Goal: Check status

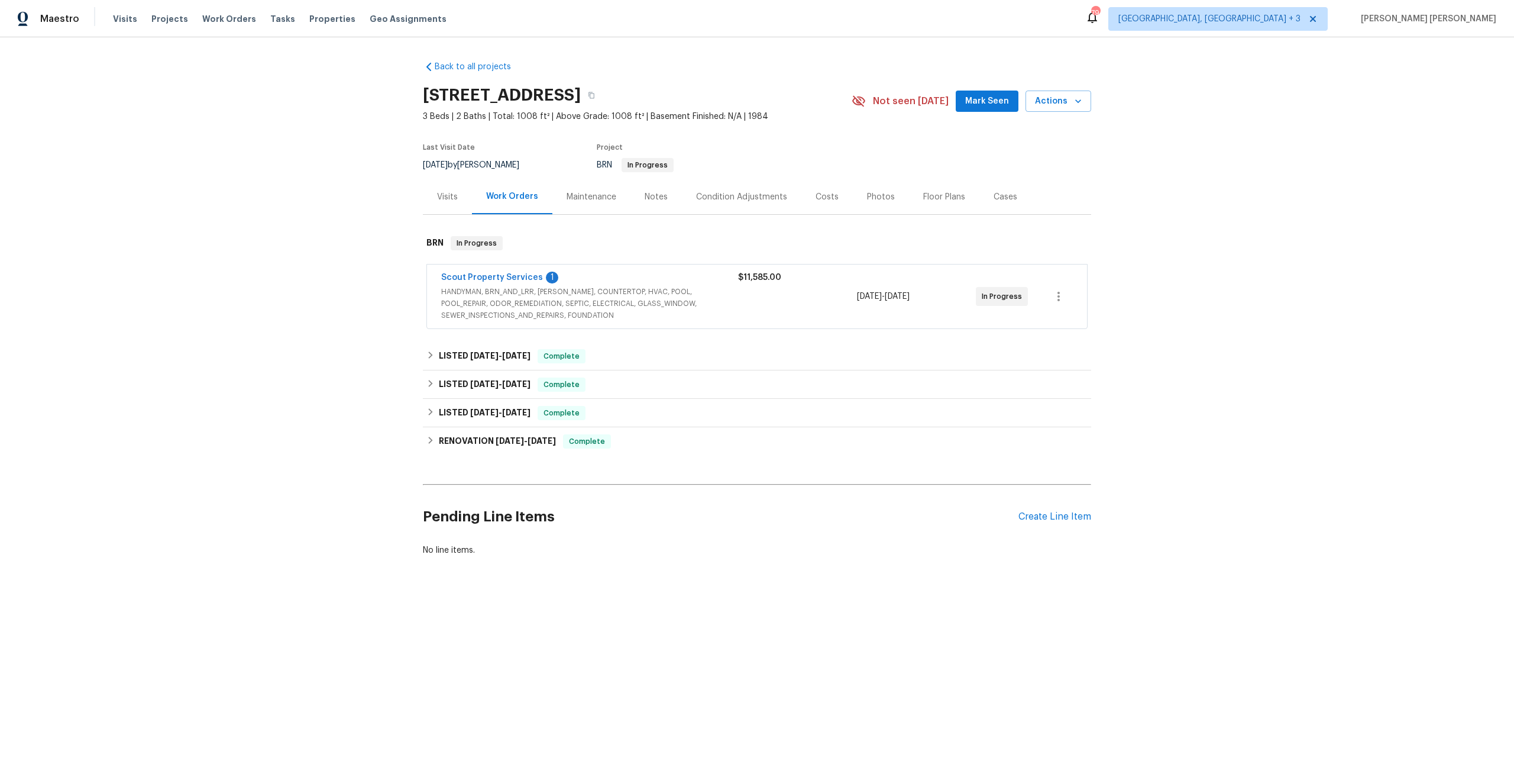
click at [814, 275] on div "$11,585.00" at bounding box center [797, 278] width 119 height 12
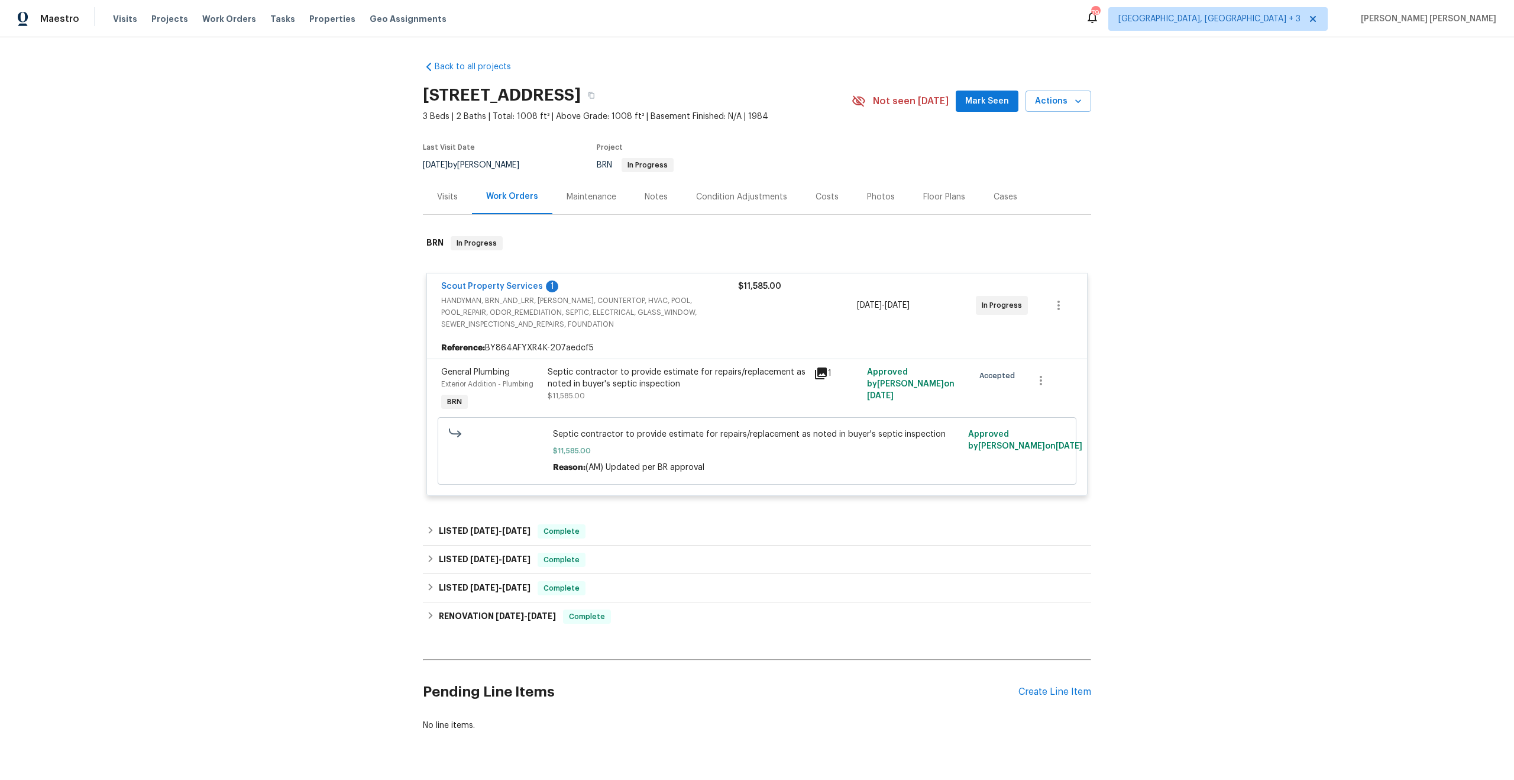
click at [815, 376] on icon at bounding box center [821, 373] width 12 height 12
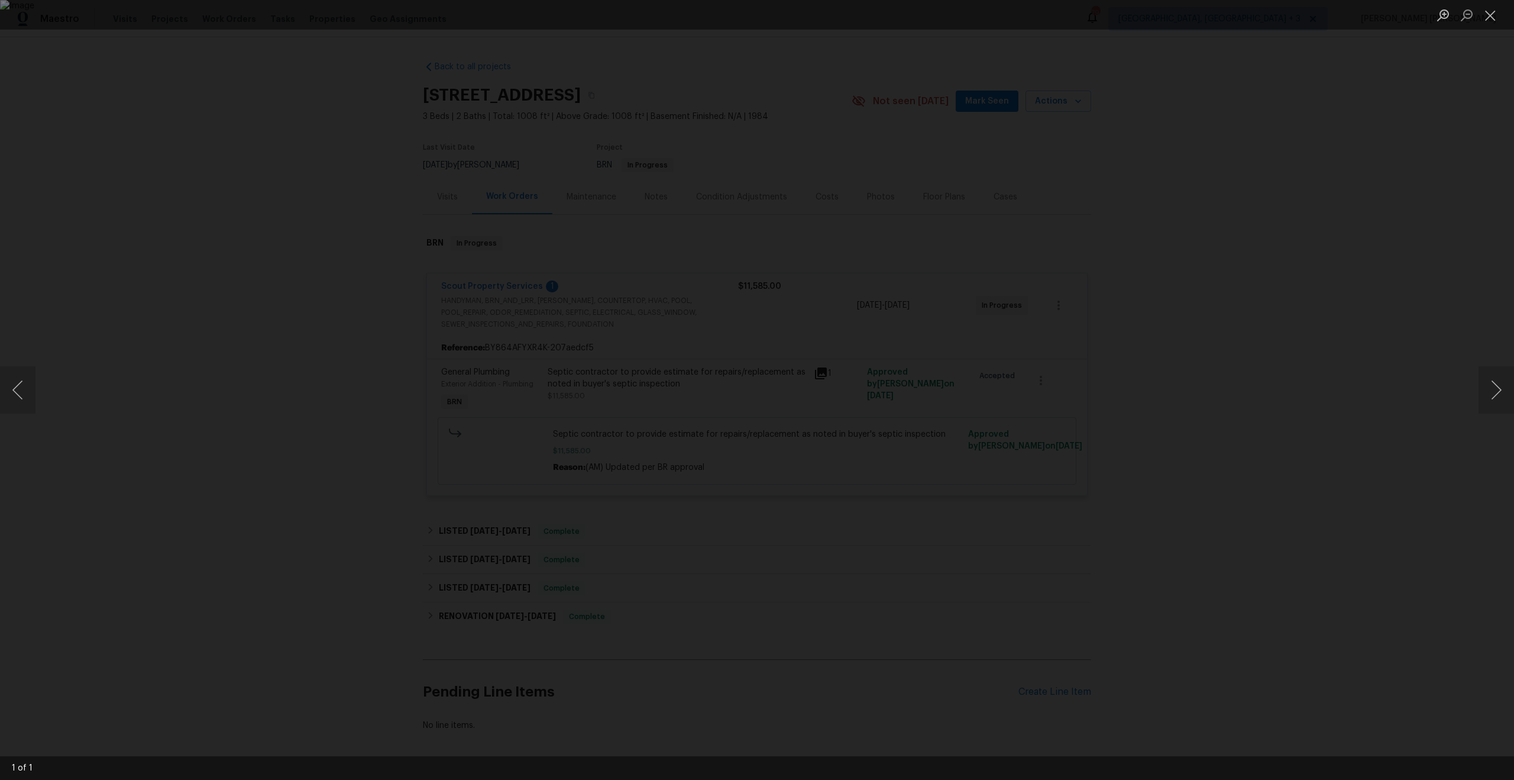
click at [1203, 395] on div "Lightbox" at bounding box center [757, 390] width 1514 height 780
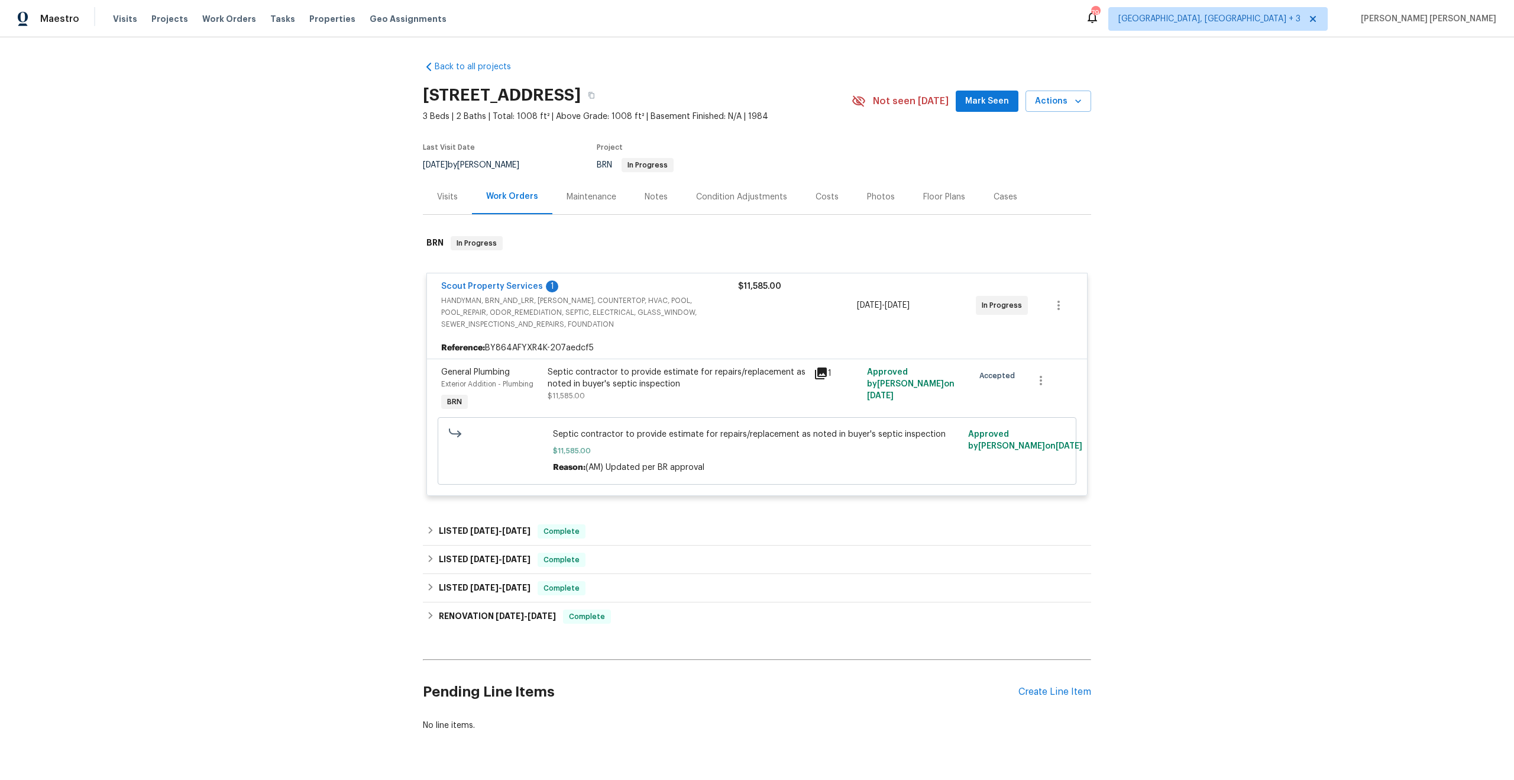
click at [741, 436] on span "Septic contractor to provide estimate for repairs/replacement as noted in buyer…" at bounding box center [757, 434] width 409 height 12
click at [705, 438] on span "Septic contractor to provide estimate for repairs/replacement as noted in buyer…" at bounding box center [757, 434] width 409 height 12
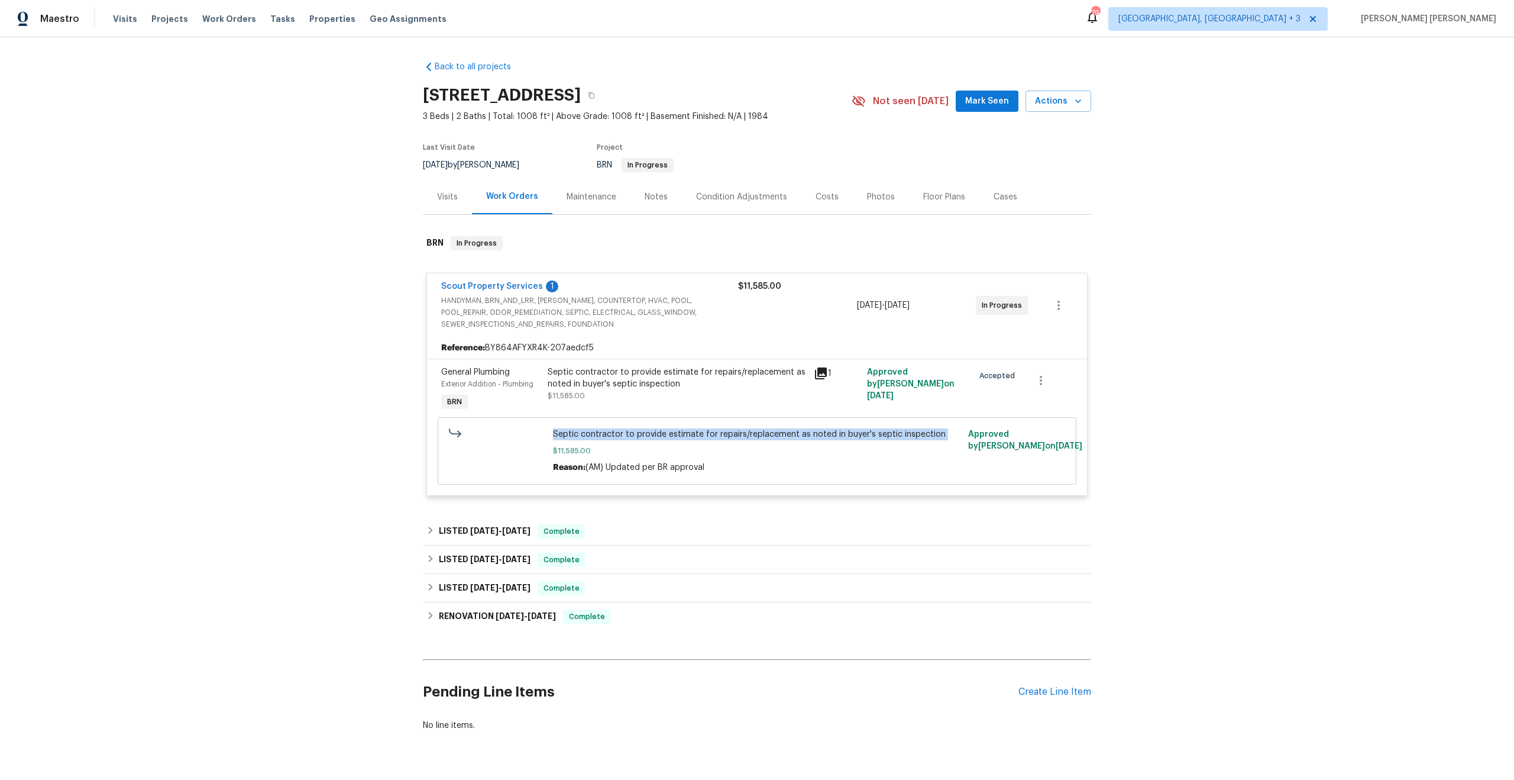
click at [705, 438] on span "Septic contractor to provide estimate for repairs/replacement as noted in buyer…" at bounding box center [757, 434] width 409 height 12
click at [692, 435] on span "Septic contractor to provide estimate for repairs/replacement as noted in buyer…" at bounding box center [757, 434] width 409 height 12
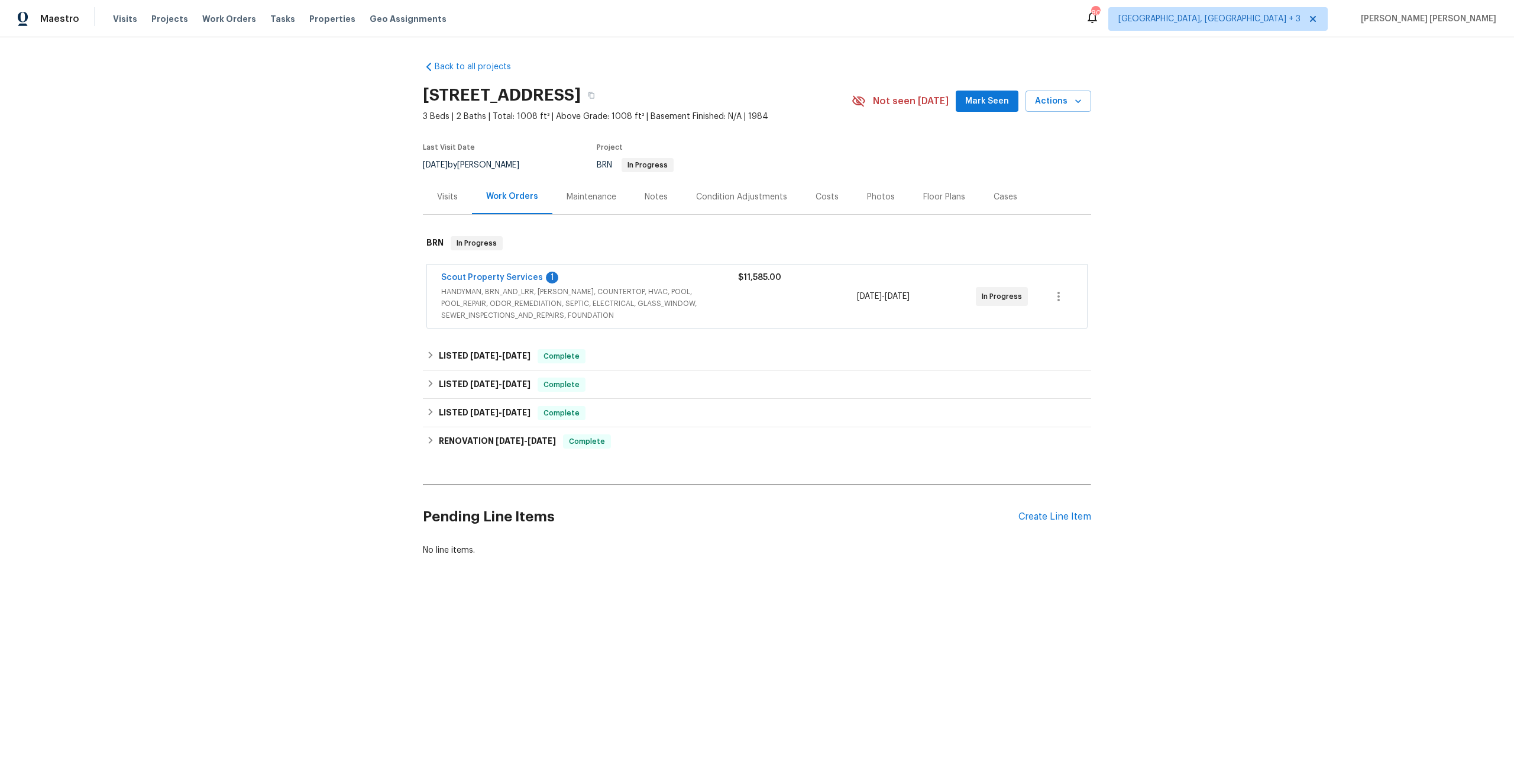
click at [692, 322] on div "Scout Property Services 1 HANDYMAN, BRN_AND_LRR, [PERSON_NAME], COUNTERTOP, HVA…" at bounding box center [757, 296] width 660 height 64
click at [805, 292] on div "$11,585.00" at bounding box center [797, 297] width 119 height 50
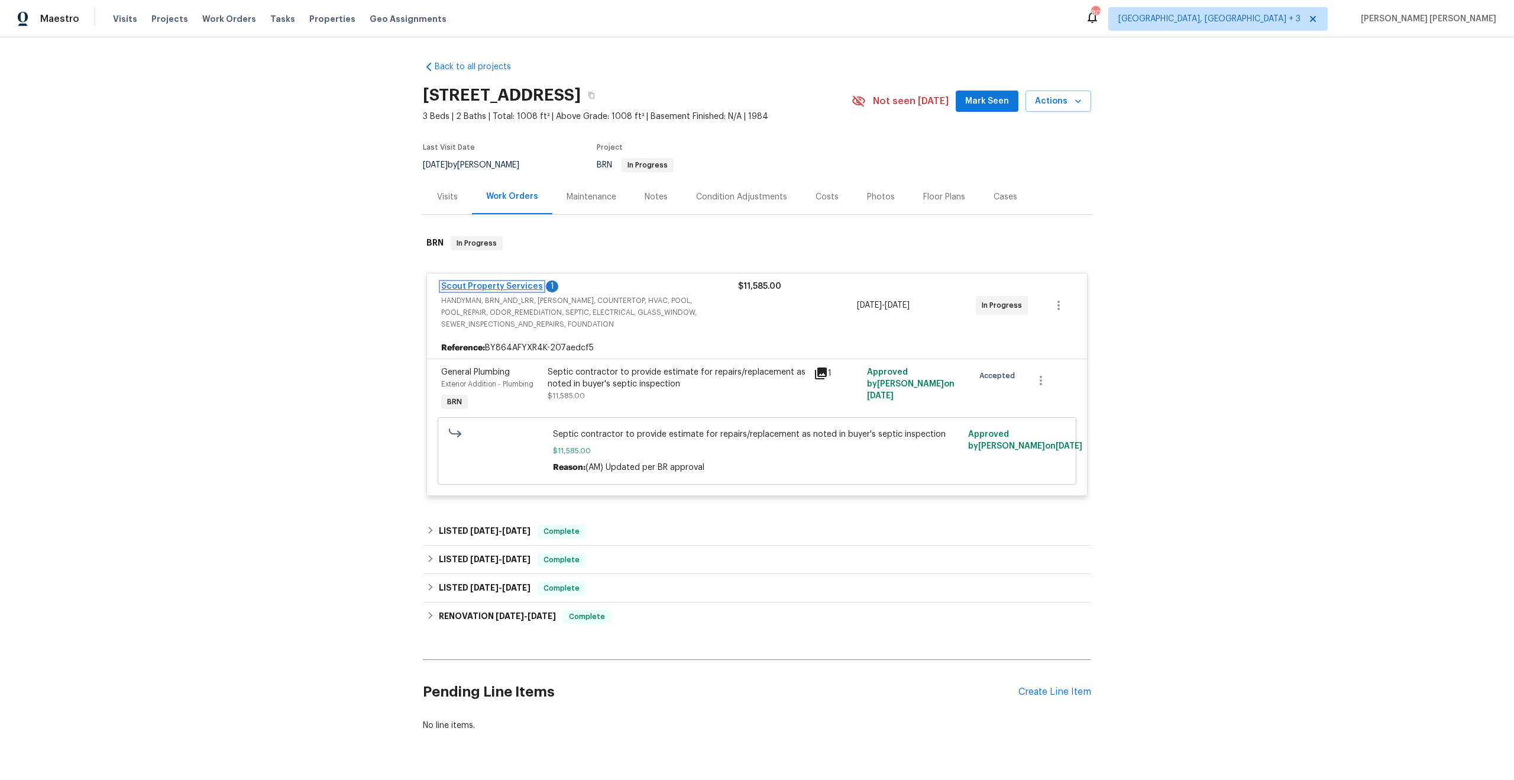
click at [493, 288] on link "Scout Property Services" at bounding box center [492, 286] width 102 height 8
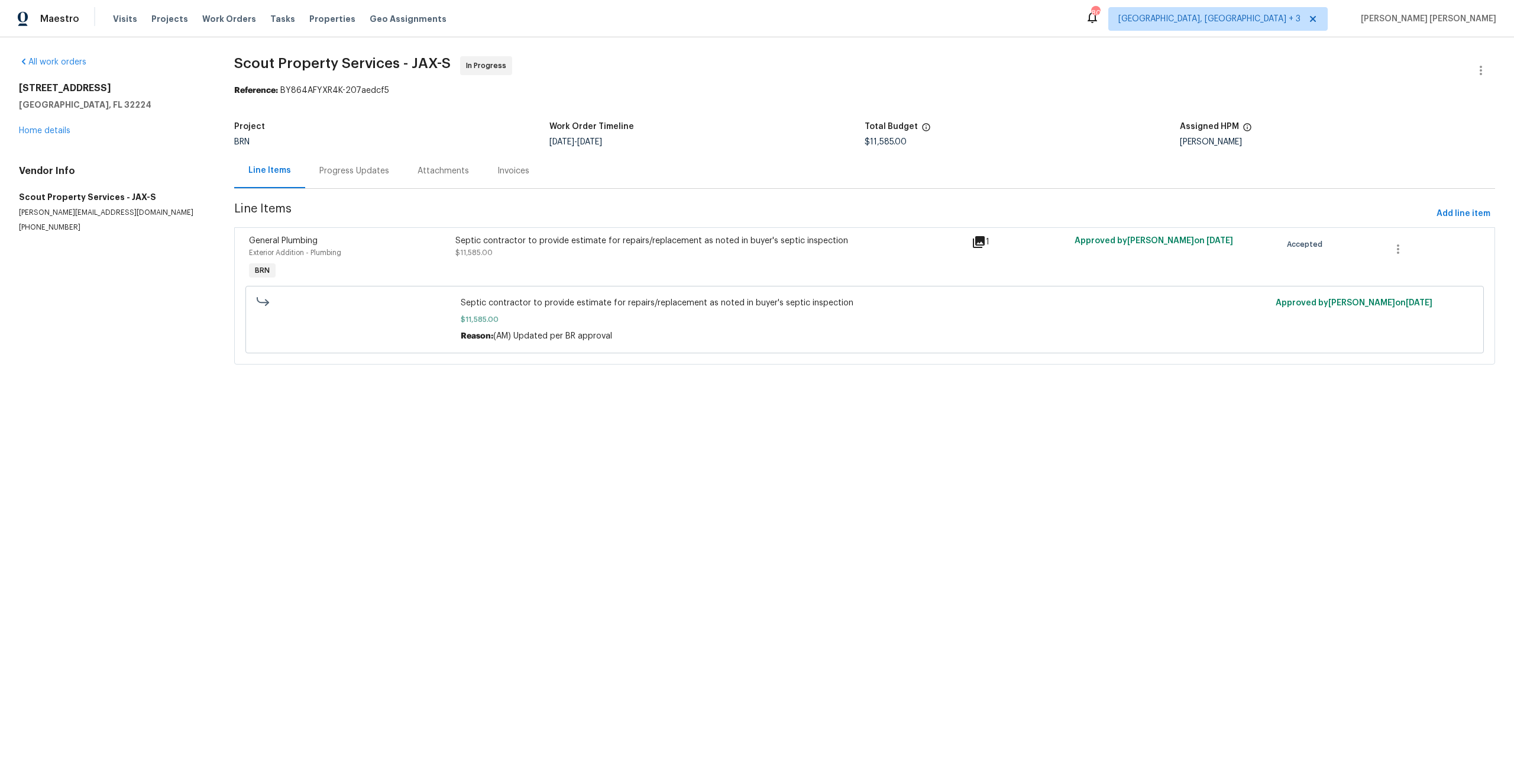
click at [452, 251] on div "Septic contractor to provide estimate for repairs/replacement as noted in buyer…" at bounding box center [710, 258] width 516 height 54
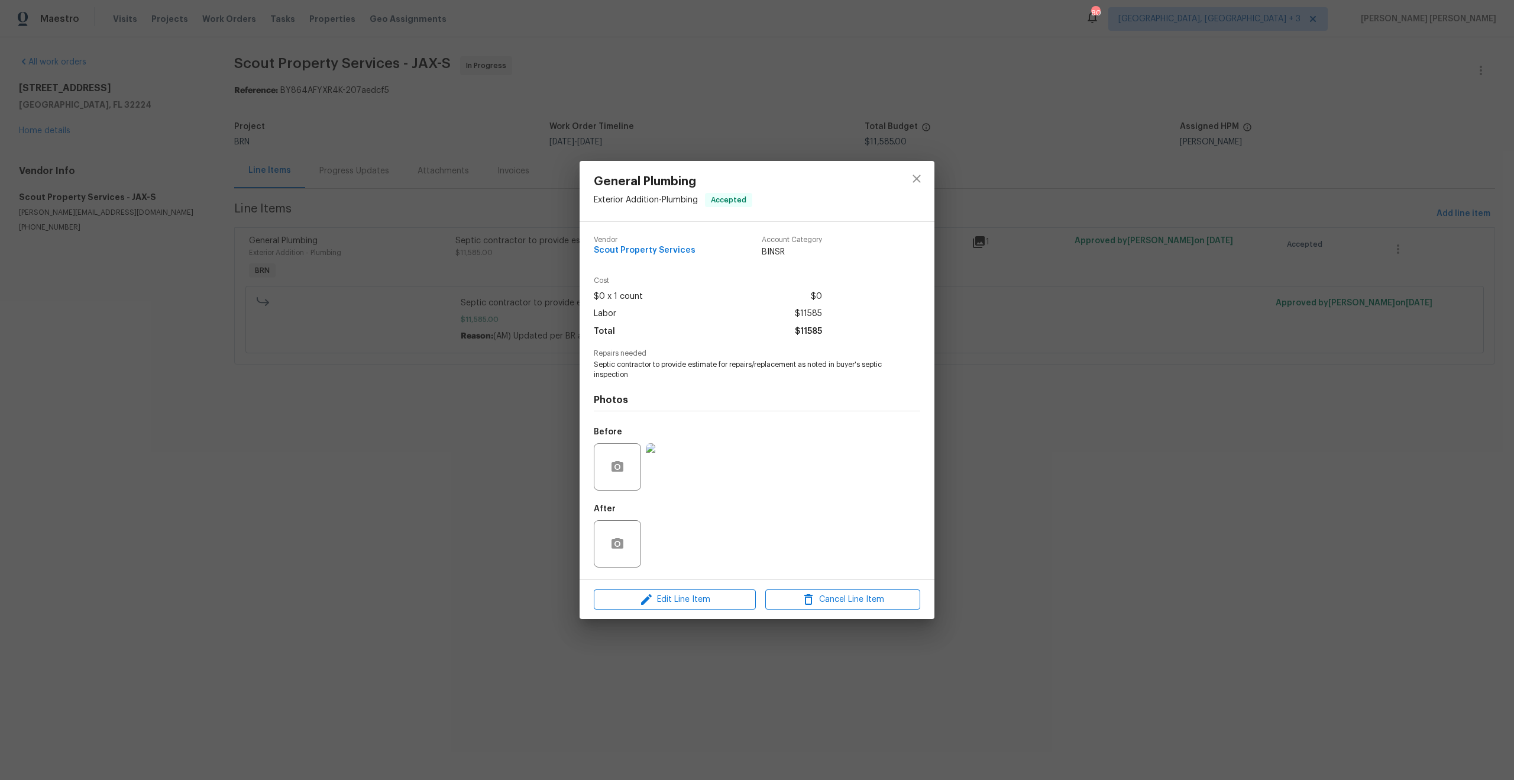
click at [676, 462] on img at bounding box center [669, 466] width 47 height 47
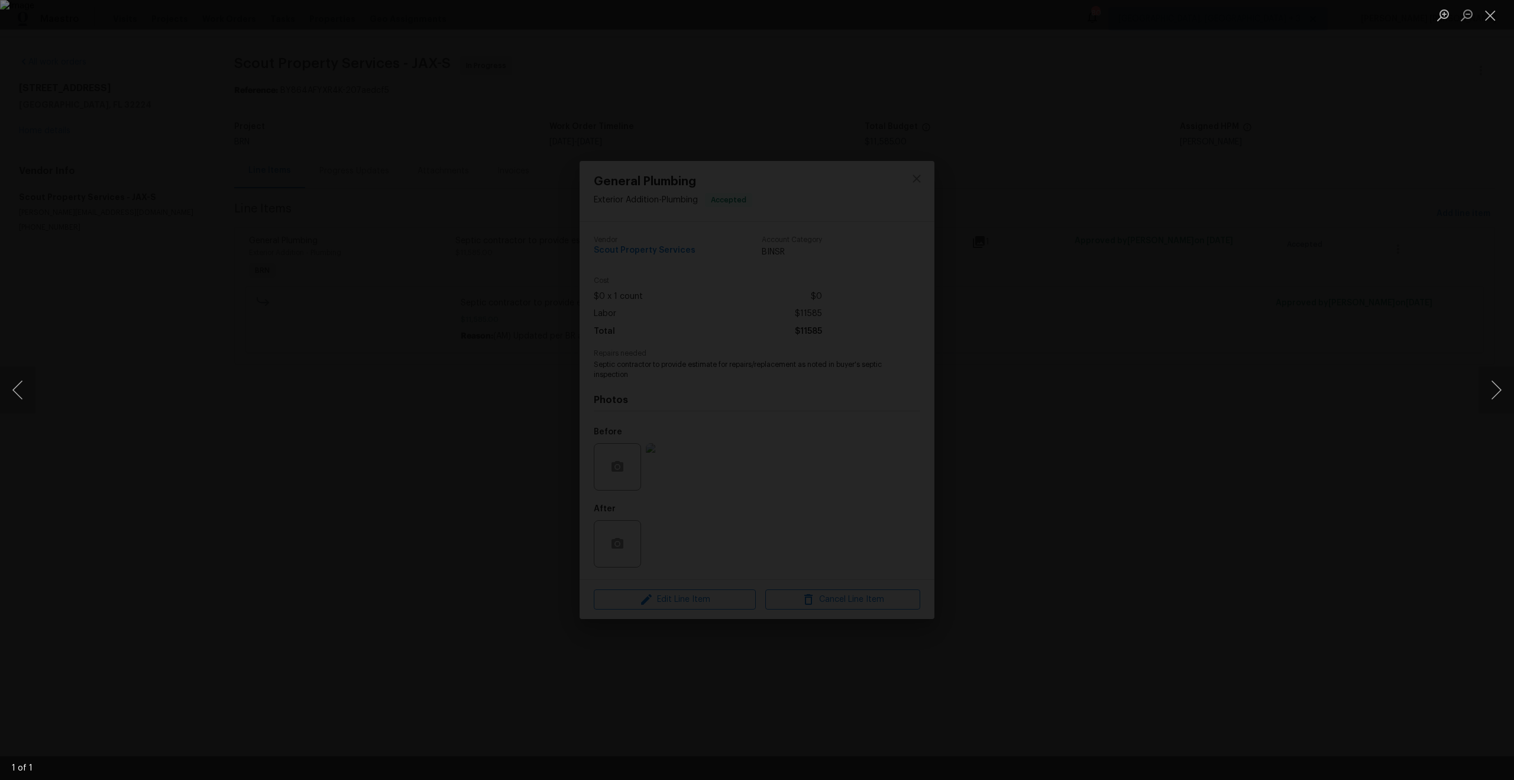
click at [395, 431] on div "Lightbox" at bounding box center [757, 390] width 1514 height 780
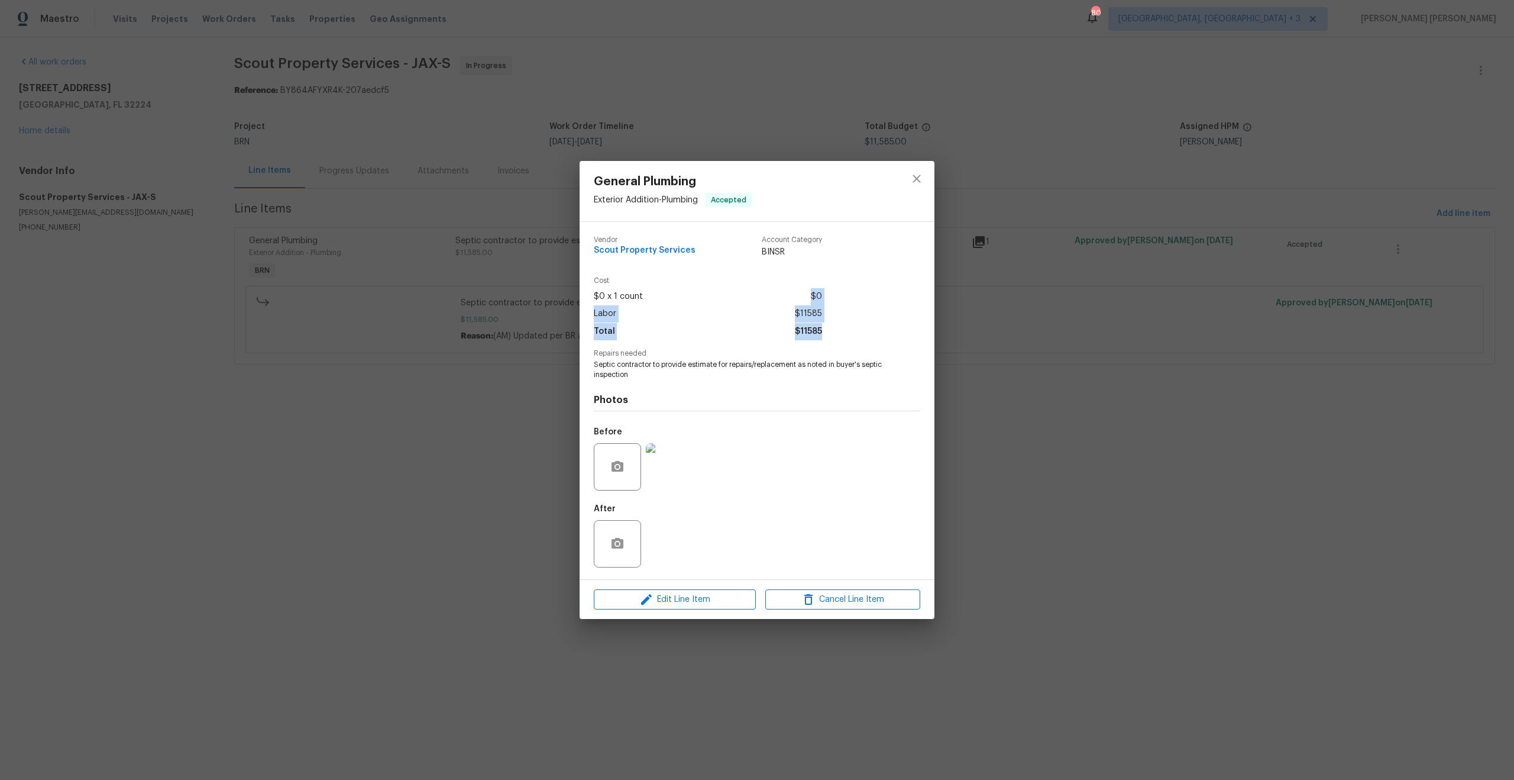
drag, startPoint x: 769, startPoint y: 287, endPoint x: 883, endPoint y: 341, distance: 126.2
click at [883, 341] on div "Cost $0 x 1 count $0 Labor $11585 Total $11585" at bounding box center [757, 313] width 327 height 73
click at [1086, 447] on div "General Plumbing Exterior Addition - Plumbing Accepted Vendor Scout Property Se…" at bounding box center [757, 390] width 1514 height 780
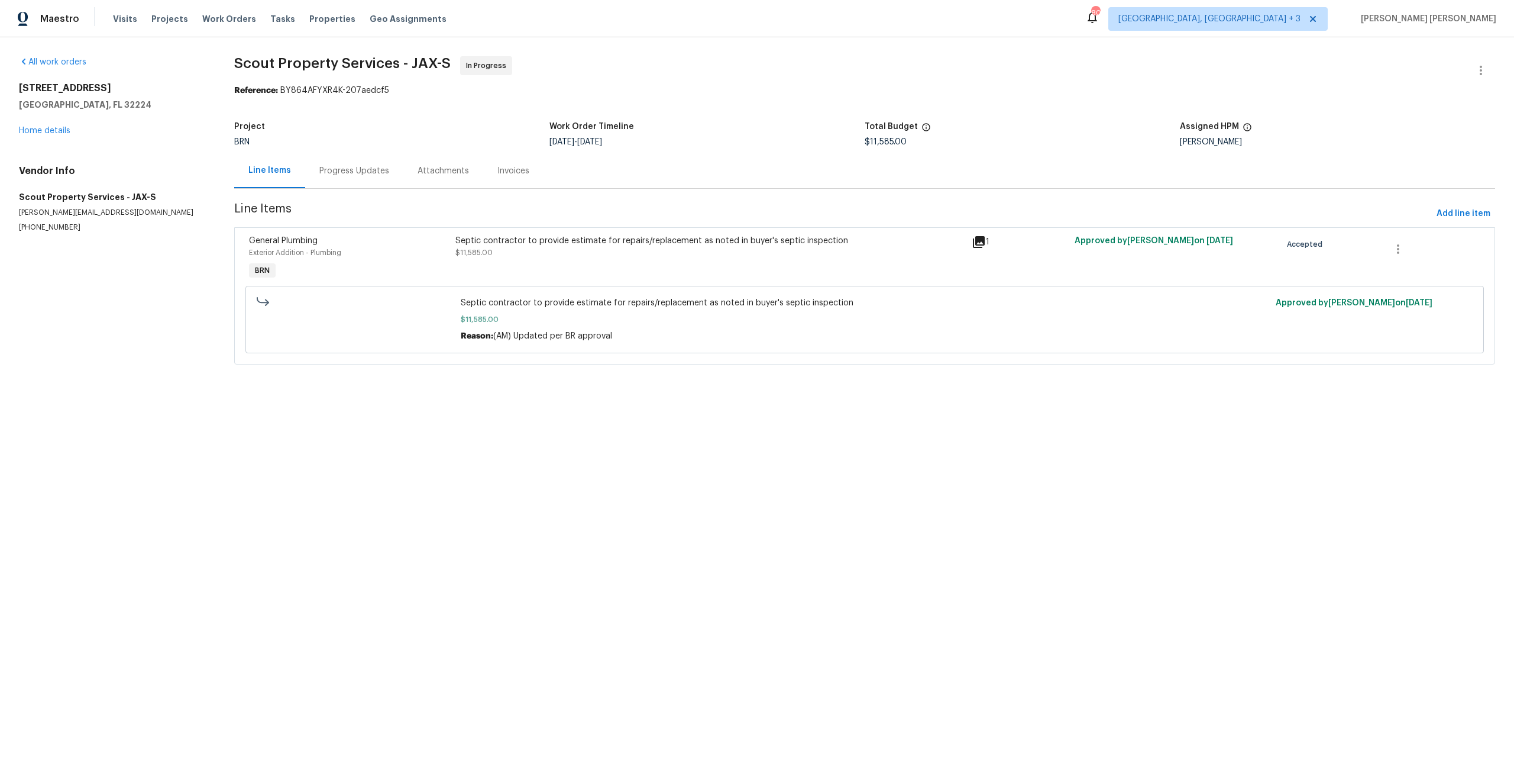
click at [393, 247] on div "Exterior Addition - Plumbing" at bounding box center [348, 253] width 199 height 12
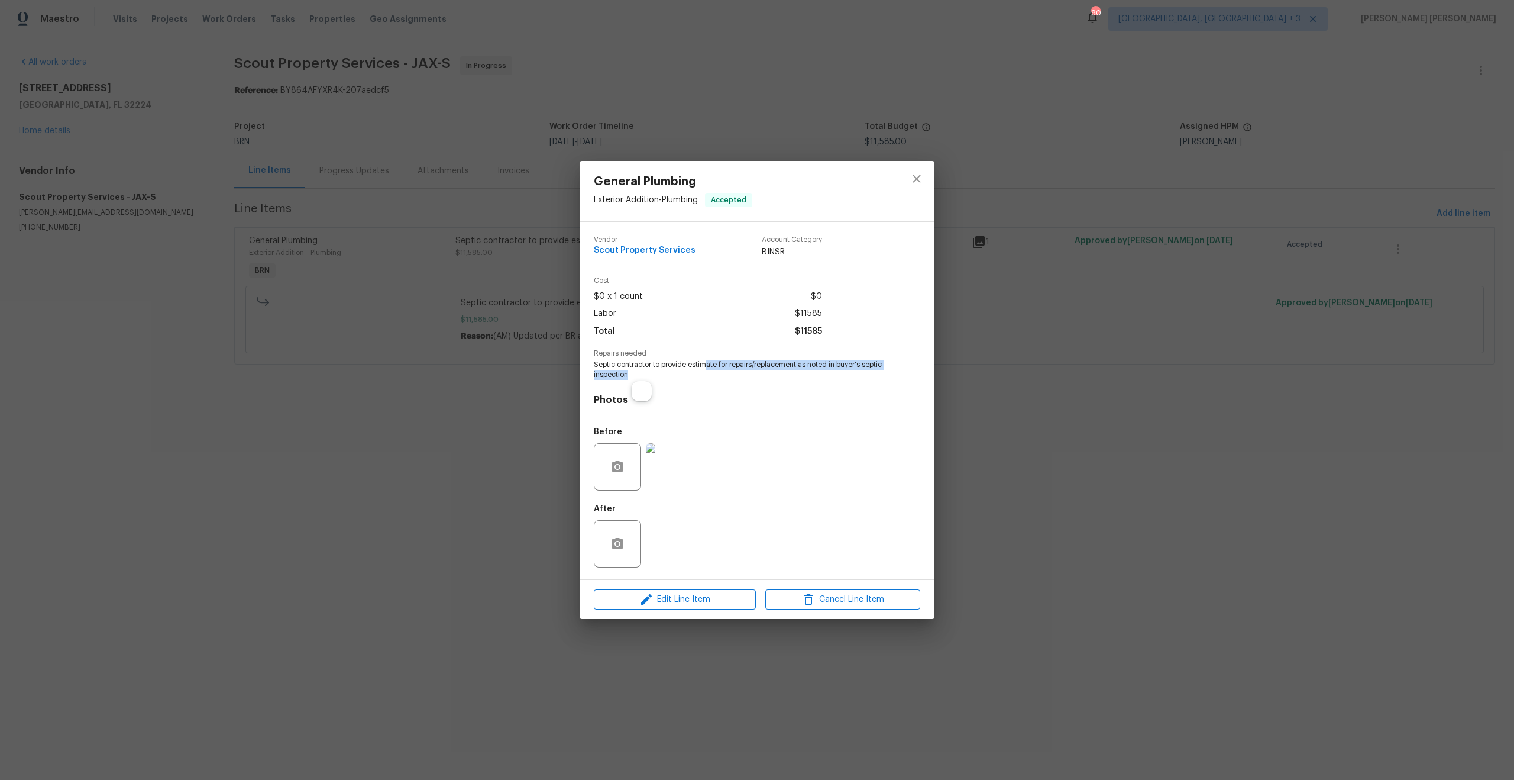
drag, startPoint x: 710, startPoint y: 367, endPoint x: 897, endPoint y: 374, distance: 187.7
click at [897, 374] on div "Repairs needed Septic contractor to provide estimate for repairs/replacement as…" at bounding box center [757, 365] width 327 height 30
click at [1071, 408] on div "General Plumbing Exterior Addition - Plumbing Accepted Vendor Scout Property Se…" at bounding box center [757, 390] width 1514 height 780
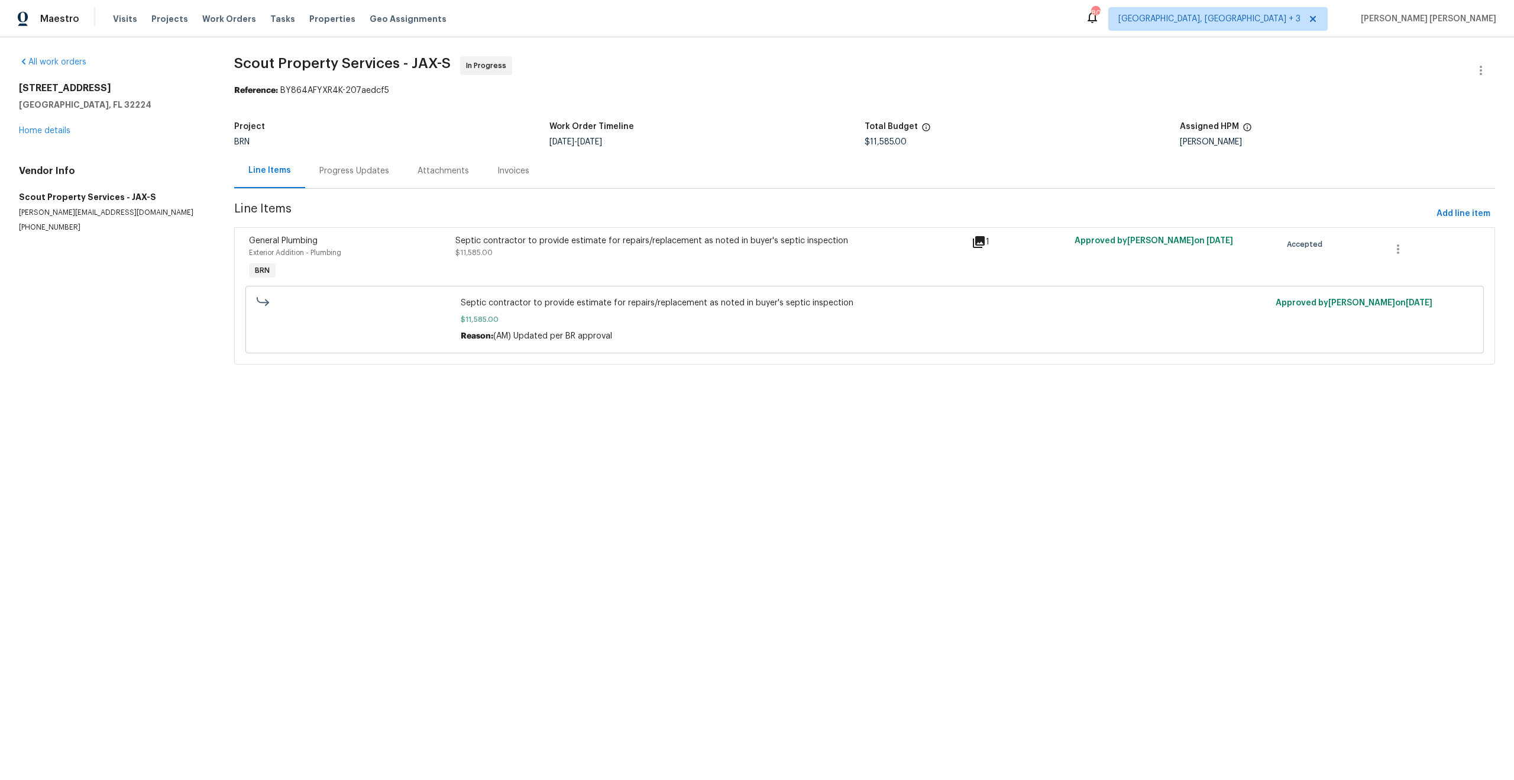
click at [343, 176] on div "Progress Updates" at bounding box center [354, 171] width 70 height 12
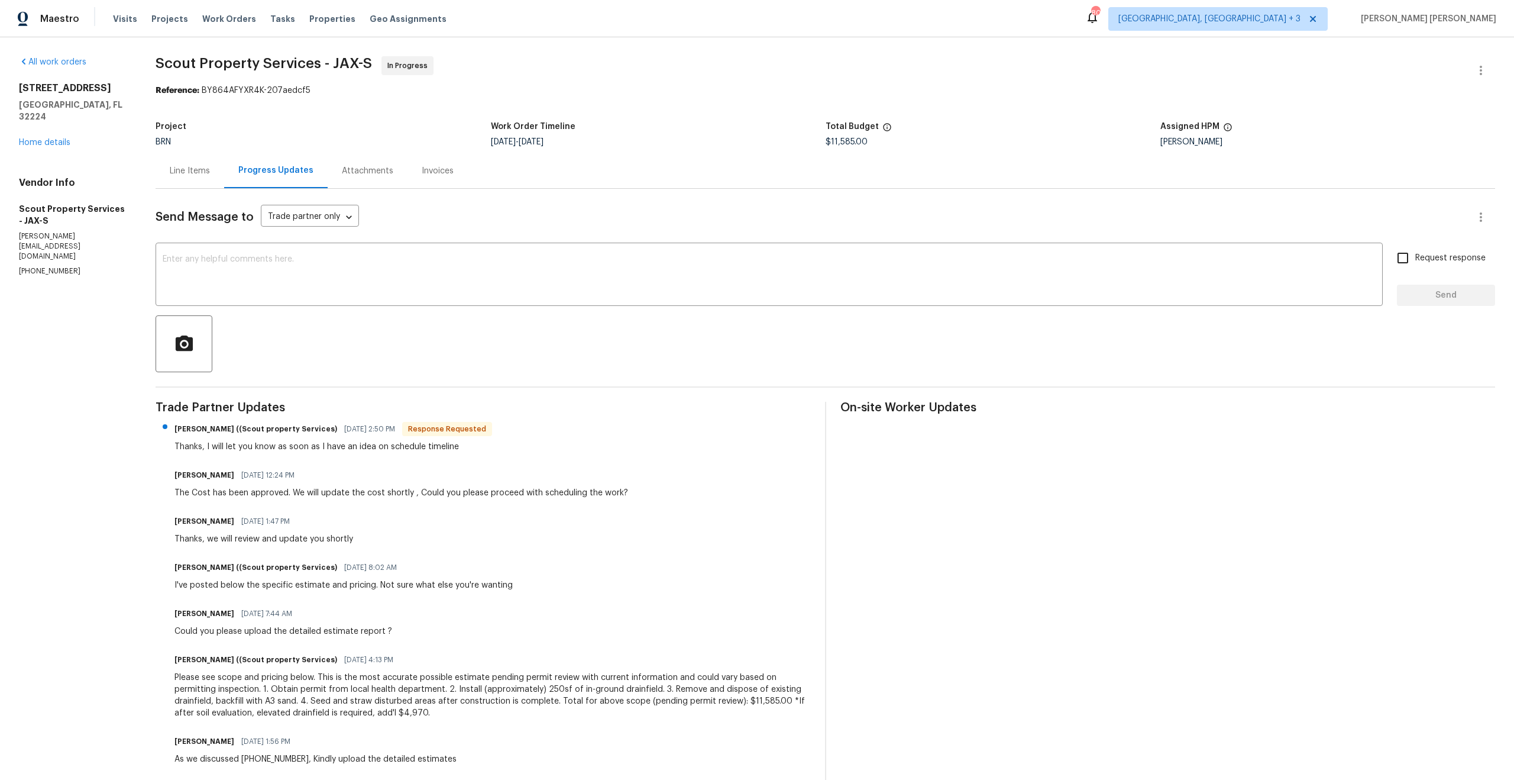
scroll to position [106, 0]
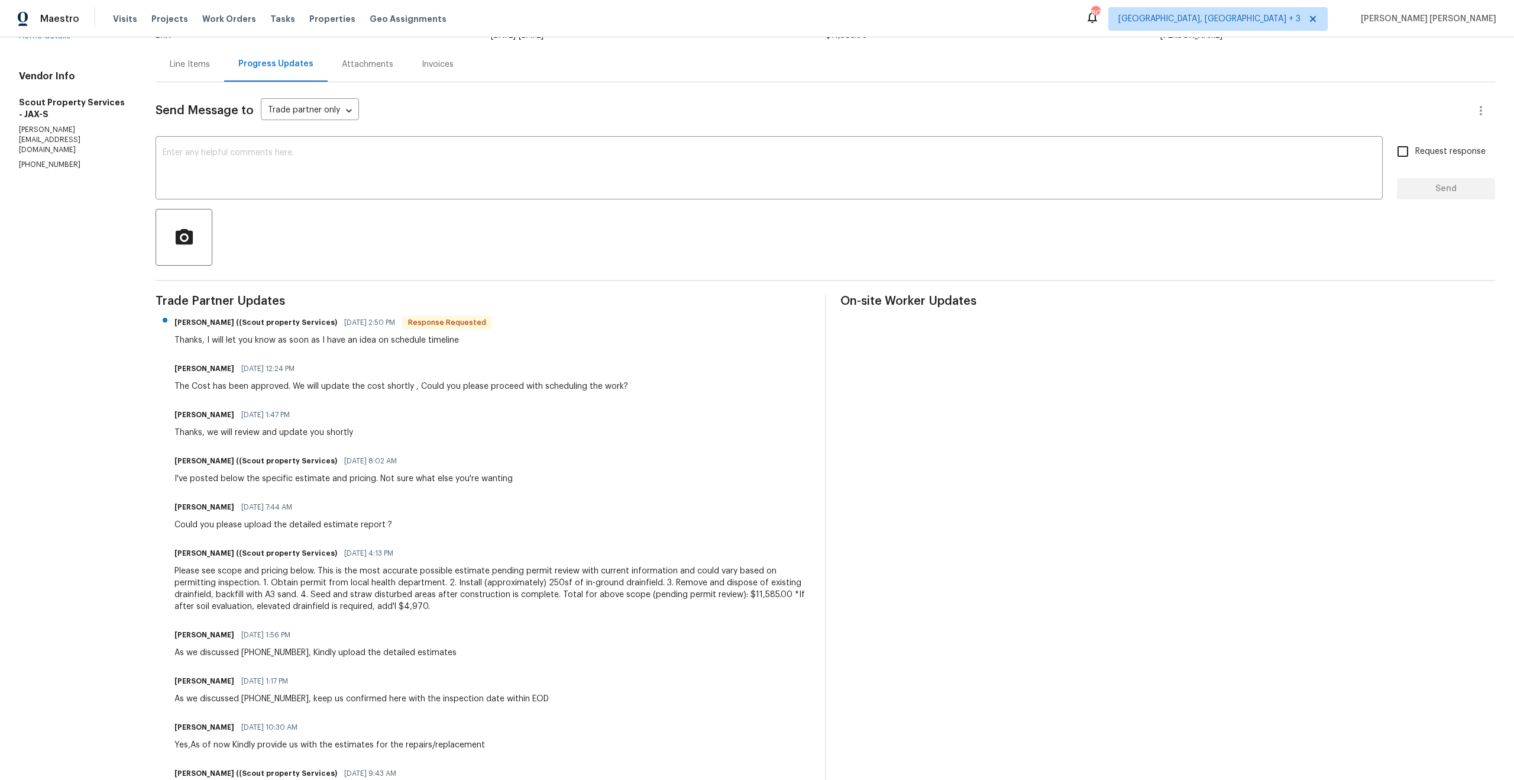
click at [255, 343] on div "Thanks, I will let you know as soon as I have an idea on schedule timeline" at bounding box center [334, 340] width 318 height 12
click at [400, 346] on div "Trade Partner Updates [PERSON_NAME] ((Scout property Services) [DATE] 2:50 PM R…" at bounding box center [483, 611] width 655 height 632
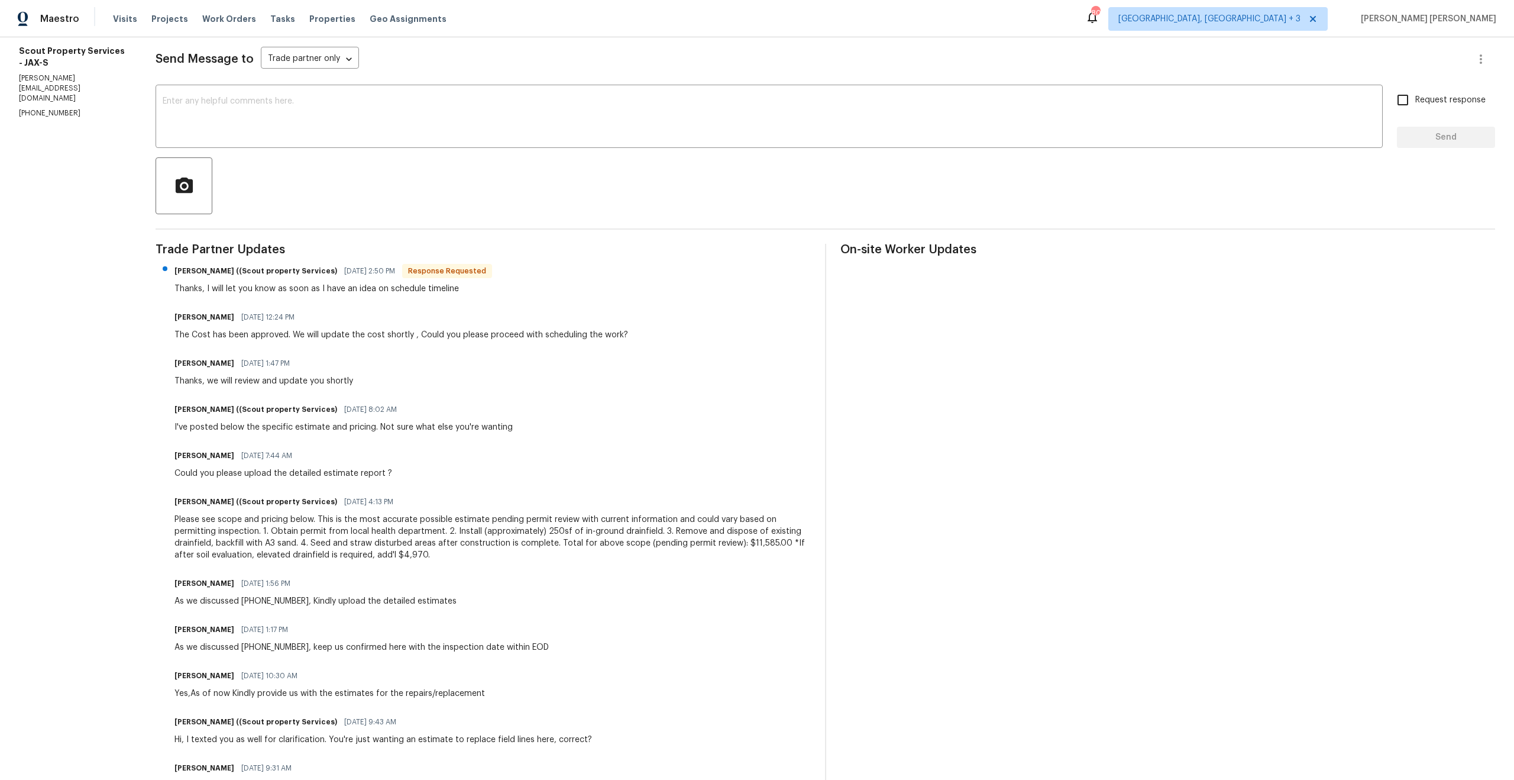
scroll to position [0, 0]
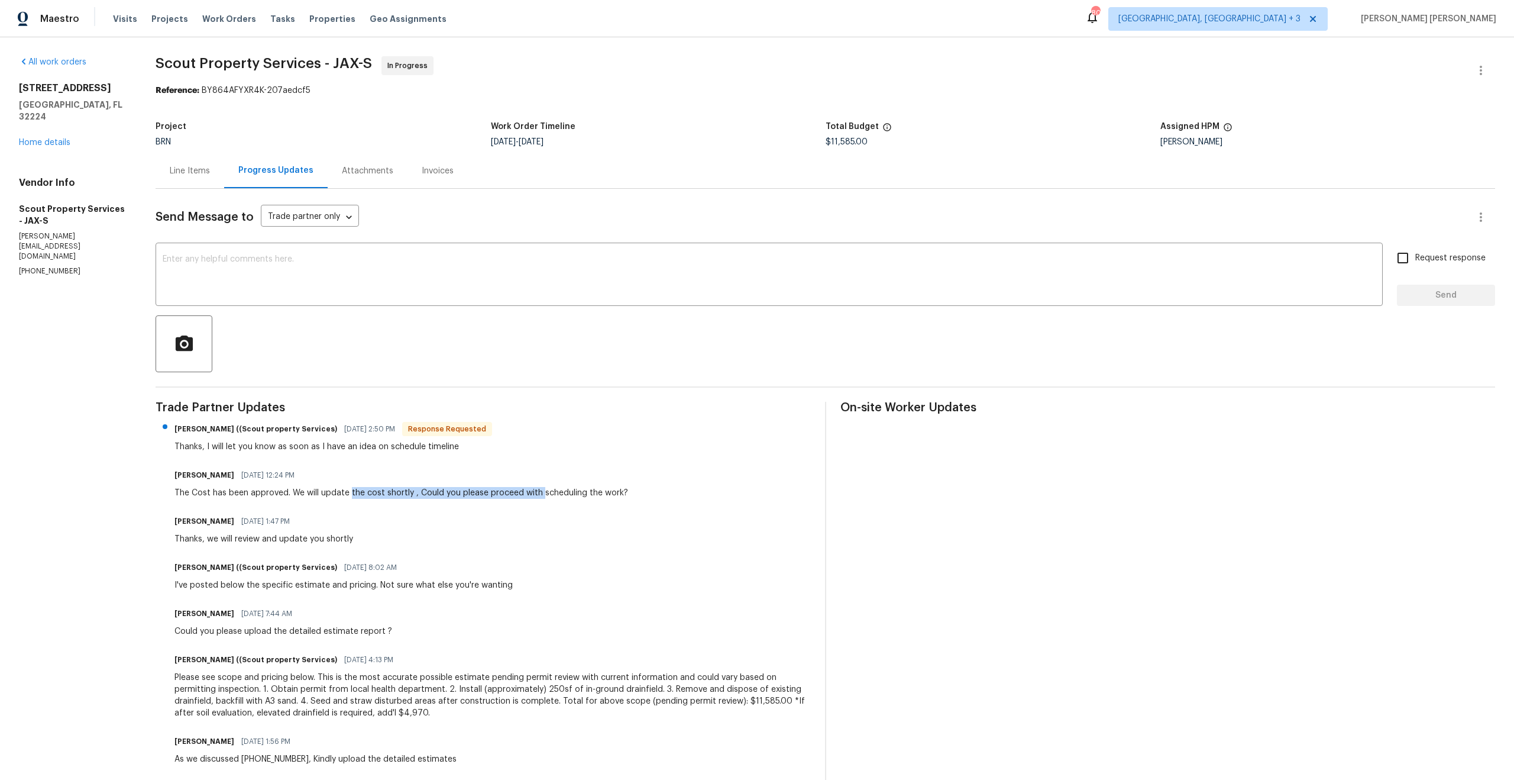
drag, startPoint x: 351, startPoint y: 493, endPoint x: 541, endPoint y: 495, distance: 190.5
click at [541, 495] on div "The Cost has been approved. We will update the cost shortly , Could you please …" at bounding box center [402, 493] width 454 height 12
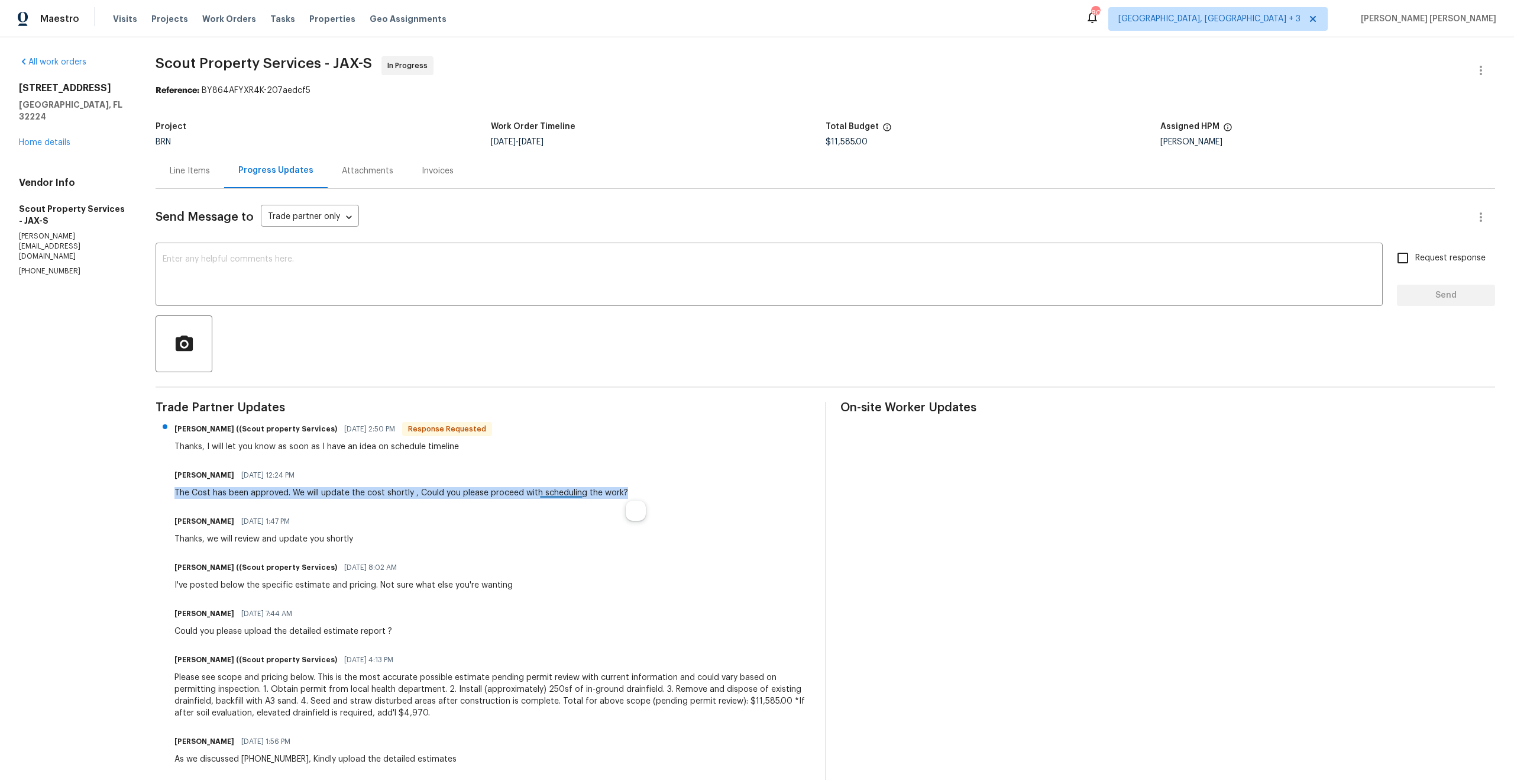
click at [541, 495] on div "The Cost has been approved. We will update the cost shortly , Could you please …" at bounding box center [402, 493] width 454 height 12
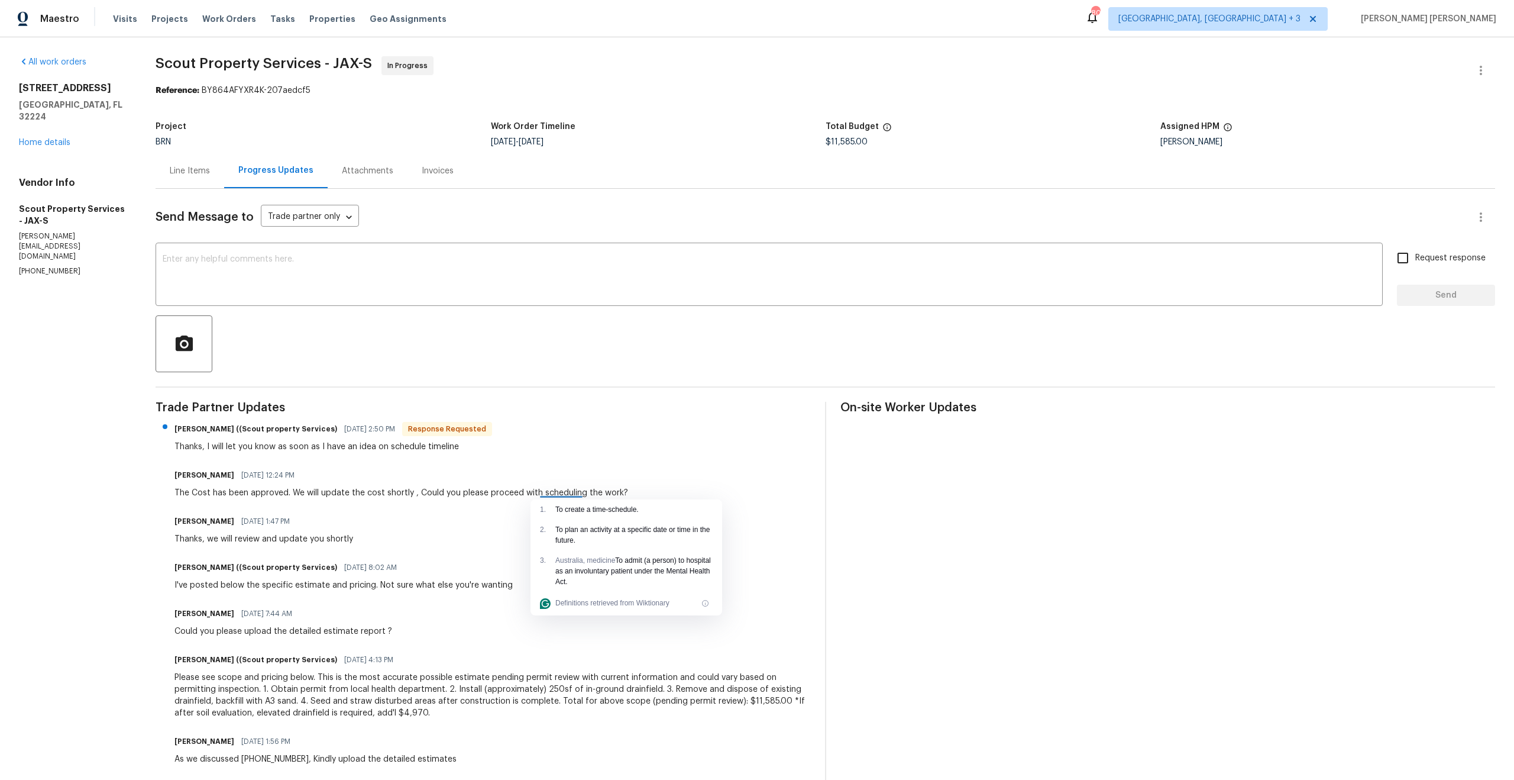
click at [402, 445] on div "Thanks, I will let you know as soon as I have an idea on schedule timeline" at bounding box center [334, 447] width 318 height 12
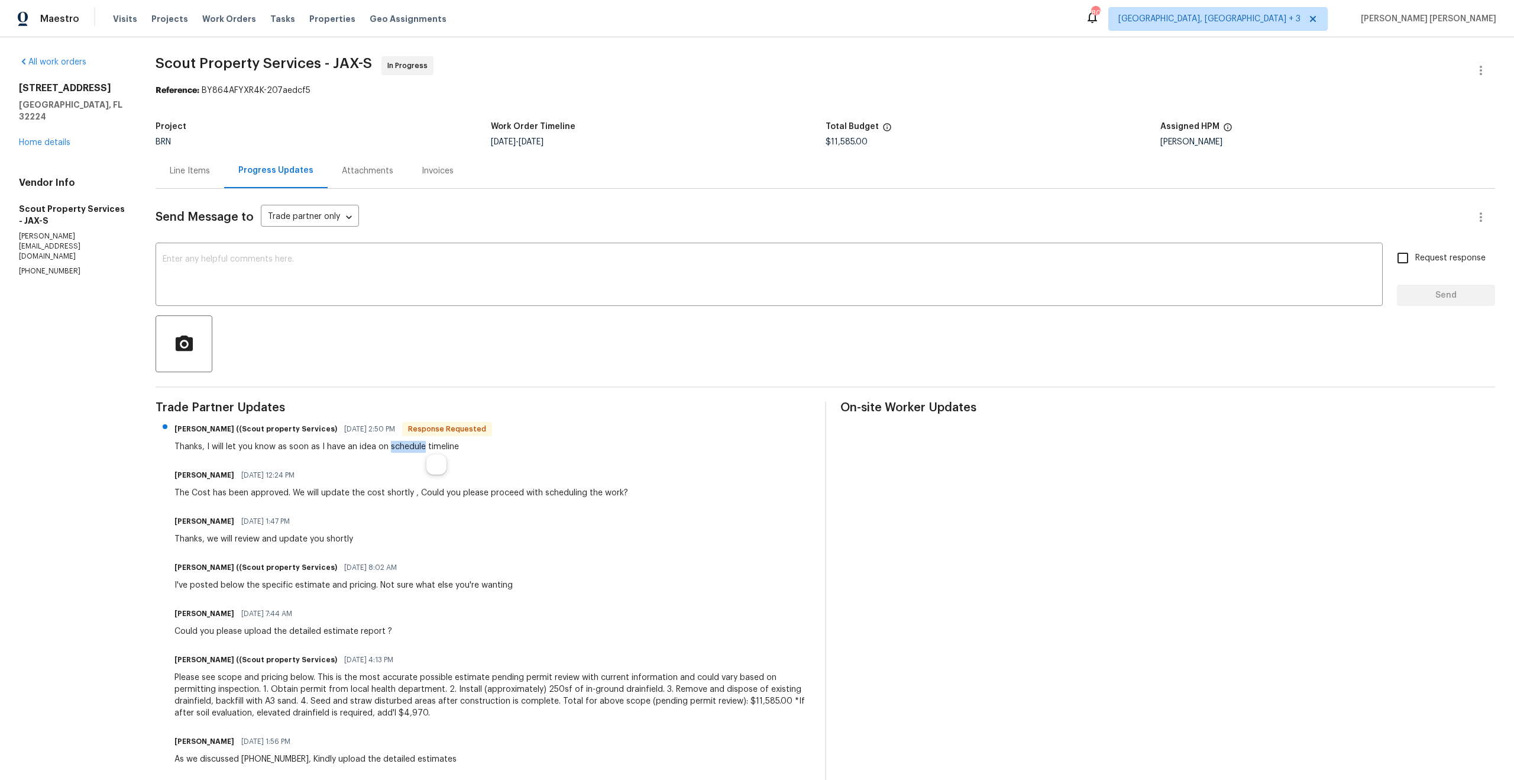
click at [402, 445] on div "Thanks, I will let you know as soon as I have an idea on schedule timeline" at bounding box center [334, 447] width 318 height 12
click at [376, 446] on div "Thanks, I will let you know as soon as I have an idea on schedule timeline" at bounding box center [334, 447] width 318 height 12
click at [333, 201] on div "Send Message to Trade partner only Trade partner only ​ x ​ Request response Se…" at bounding box center [826, 611] width 1340 height 845
click at [333, 211] on body "Maestro Visits Projects Work Orders Tasks Properties Geo Assignments 80 [GEOGRA…" at bounding box center [757, 390] width 1514 height 780
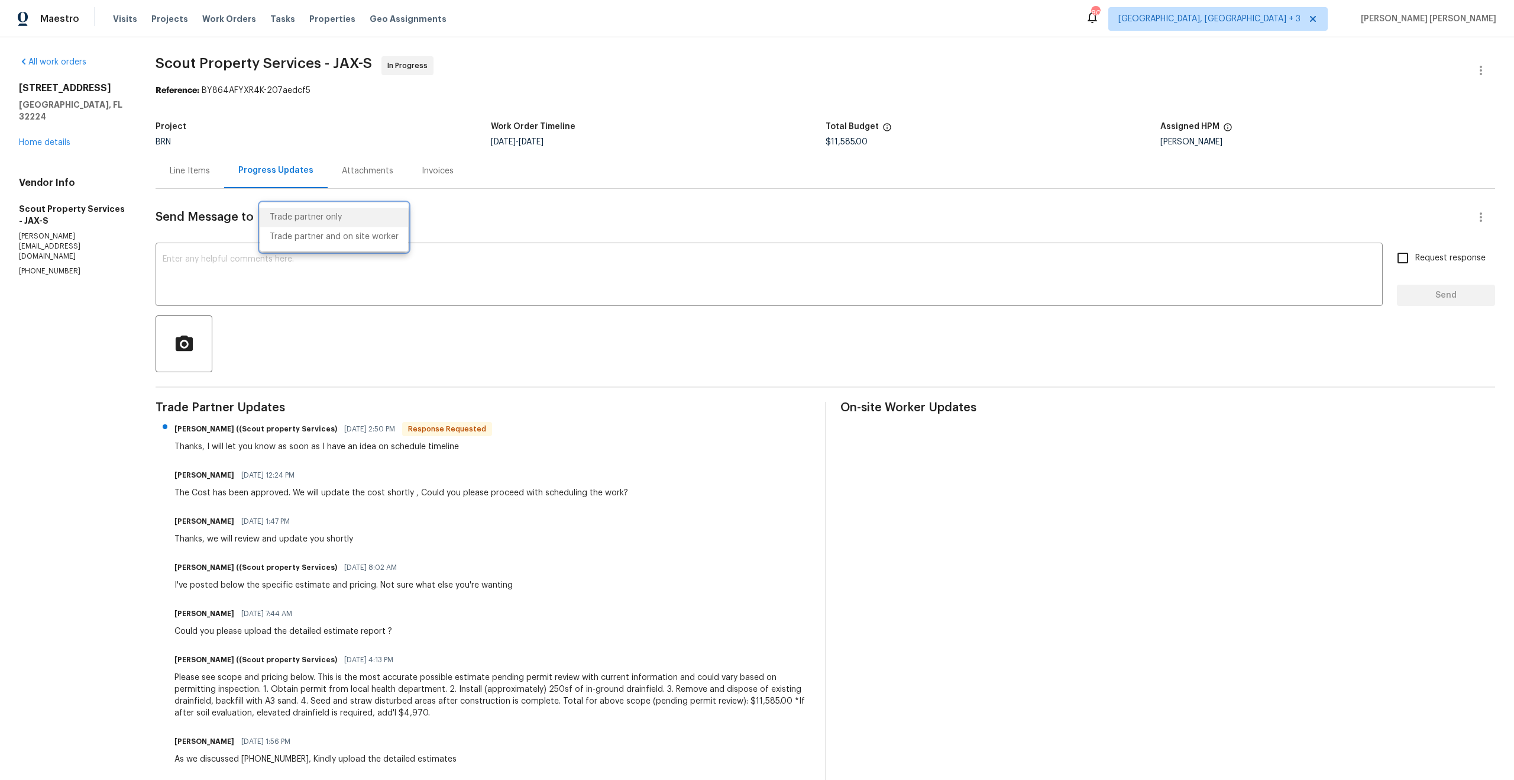
click at [542, 213] on div at bounding box center [757, 390] width 1514 height 780
